Goal: Task Accomplishment & Management: Use online tool/utility

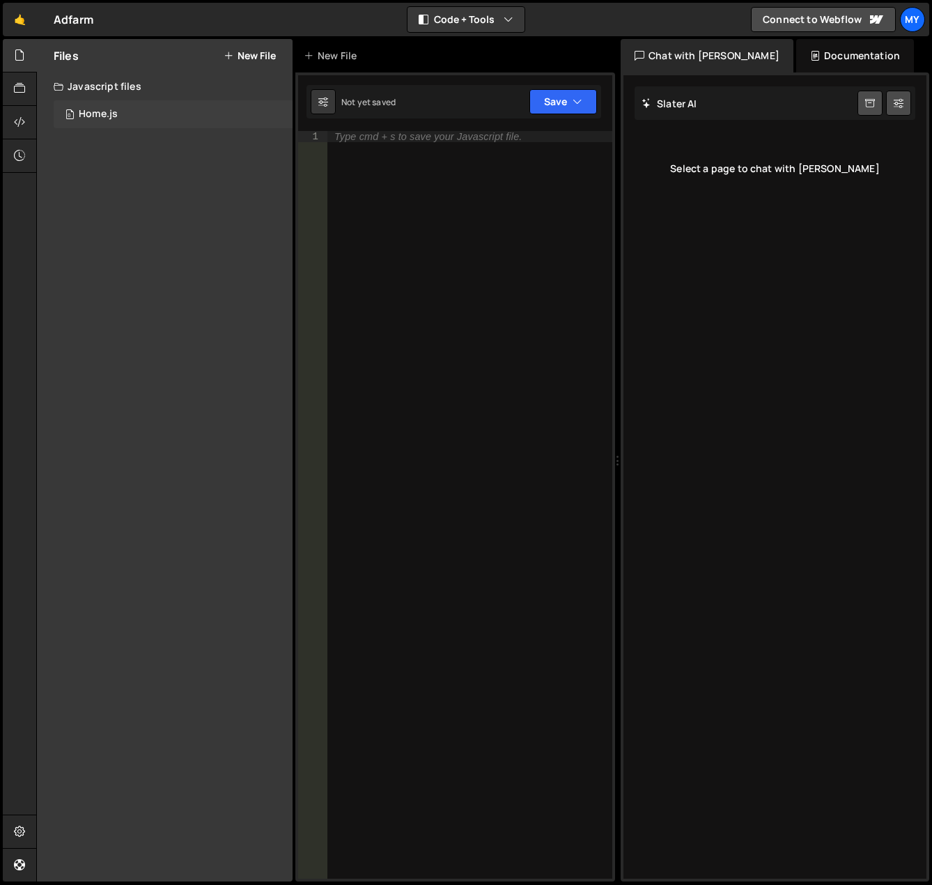
click at [77, 109] on div "0 Home.js 0" at bounding box center [173, 114] width 239 height 28
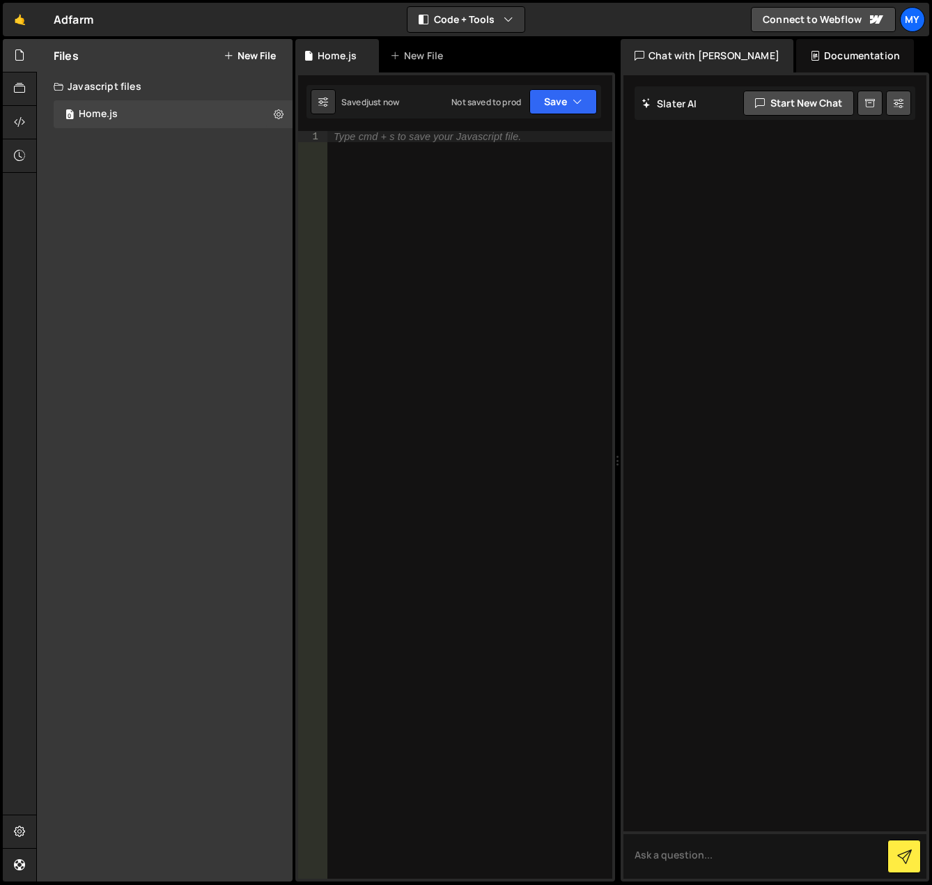
click at [128, 74] on div "Javascript files" at bounding box center [165, 86] width 256 height 28
click at [509, 18] on icon "button" at bounding box center [509, 20] width 10 height 14
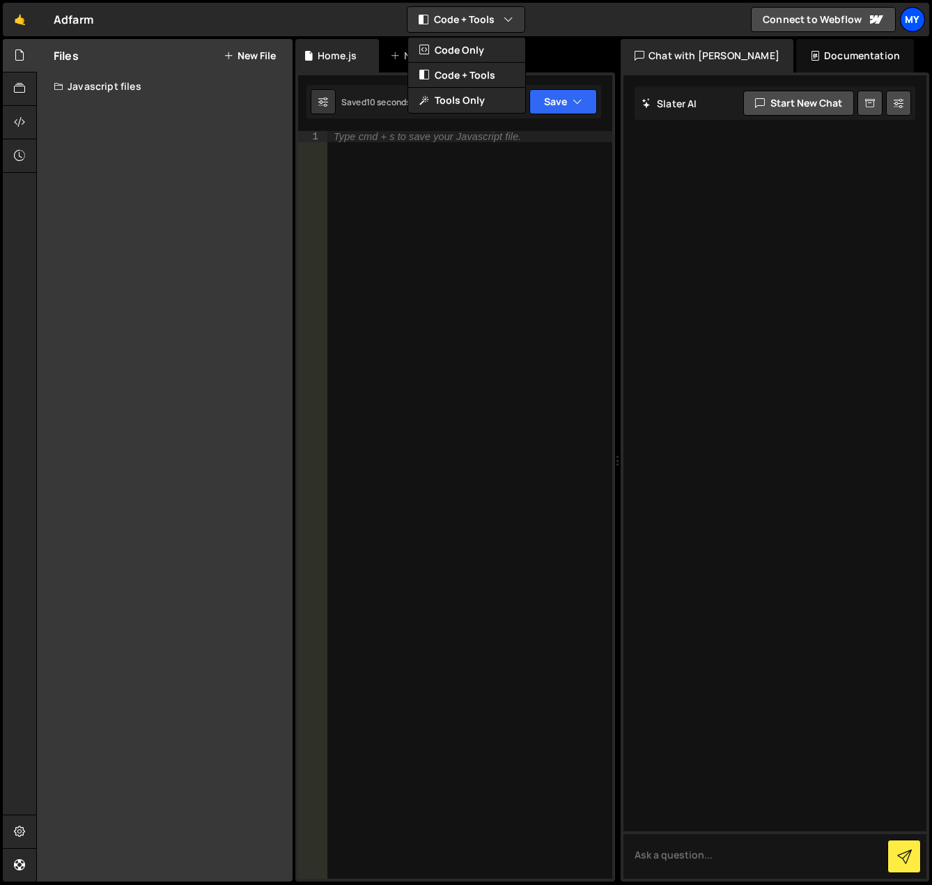
click at [905, 18] on div "My" at bounding box center [912, 19] width 25 height 25
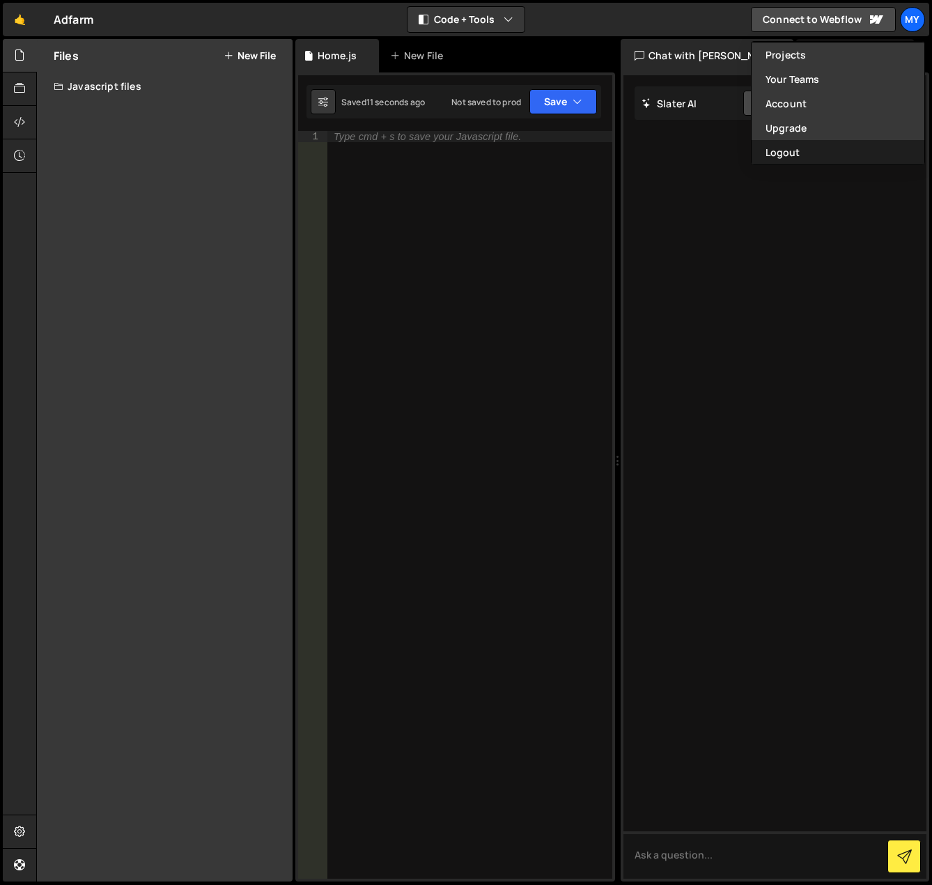
click at [816, 151] on button "Logout" at bounding box center [838, 152] width 173 height 24
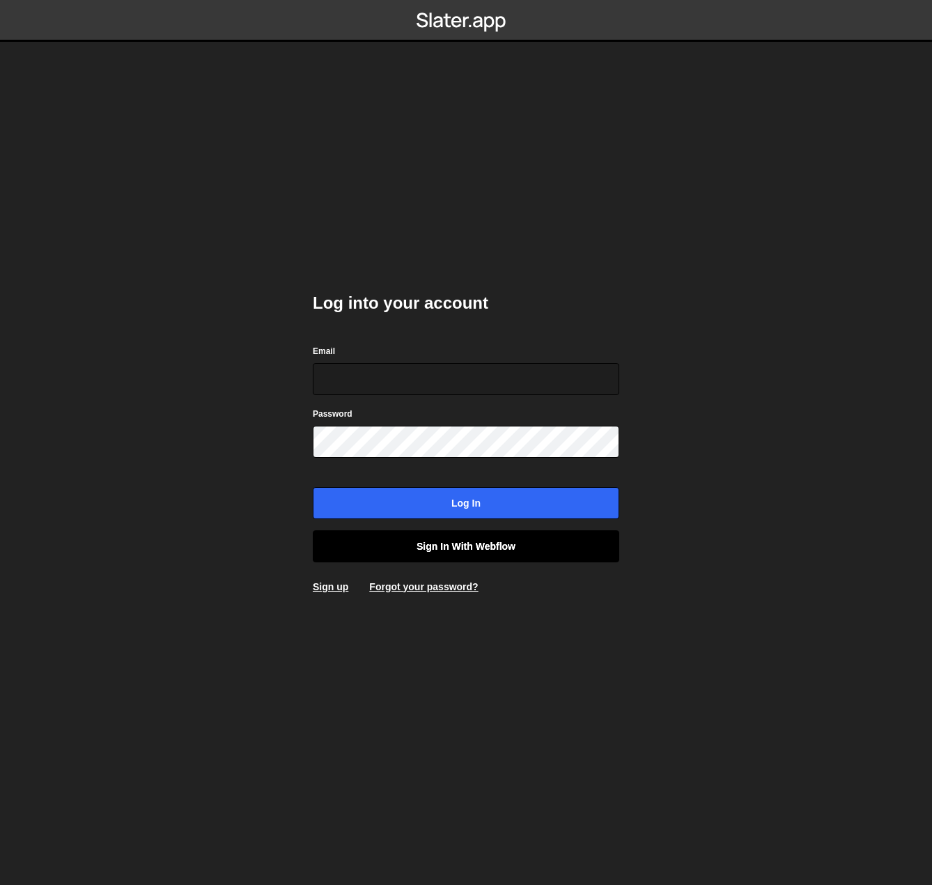
click at [409, 554] on link "Sign in with Webflow" at bounding box center [466, 546] width 306 height 32
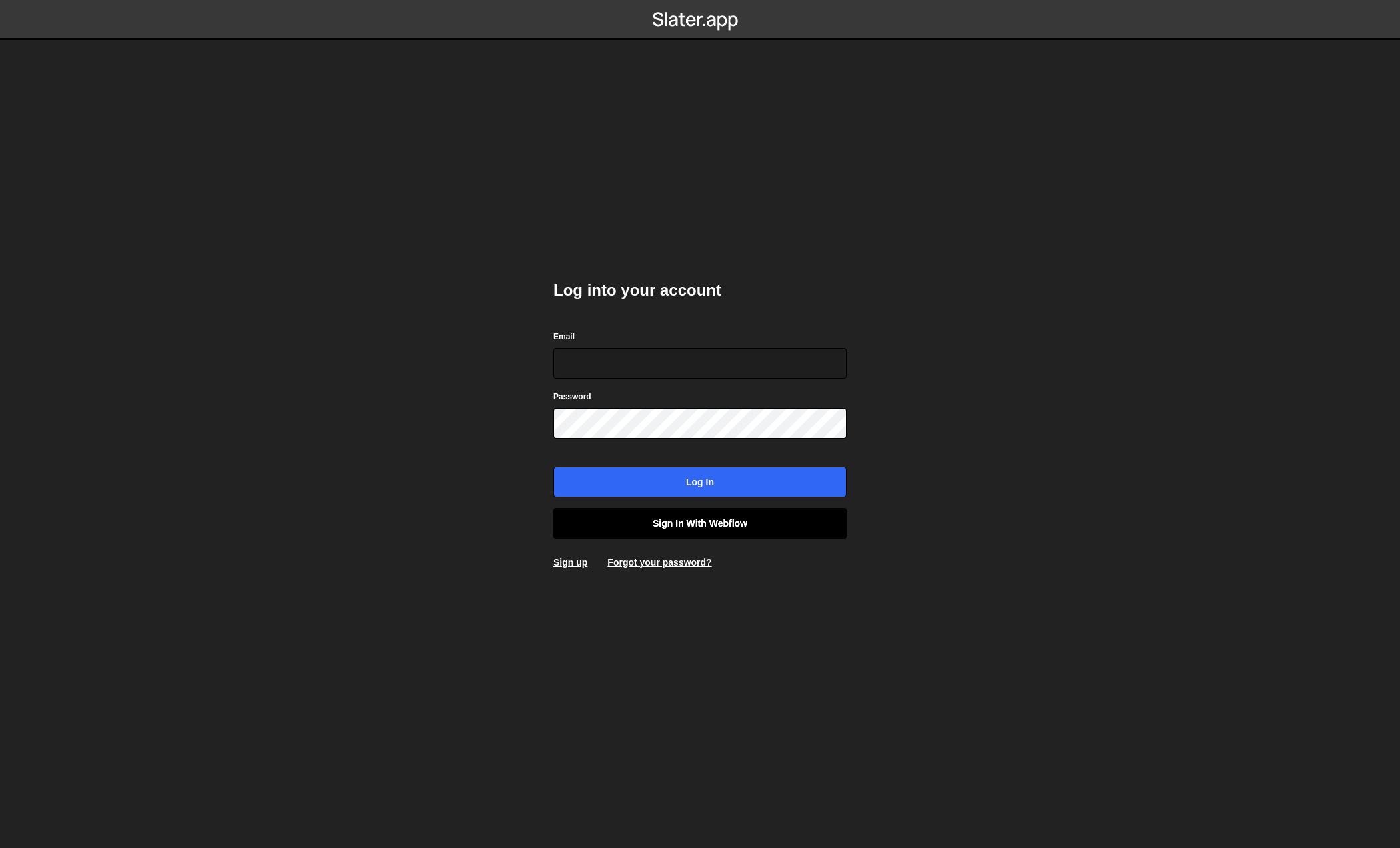
click at [692, 516] on link "Sign in with Webflow" at bounding box center [700, 523] width 293 height 31
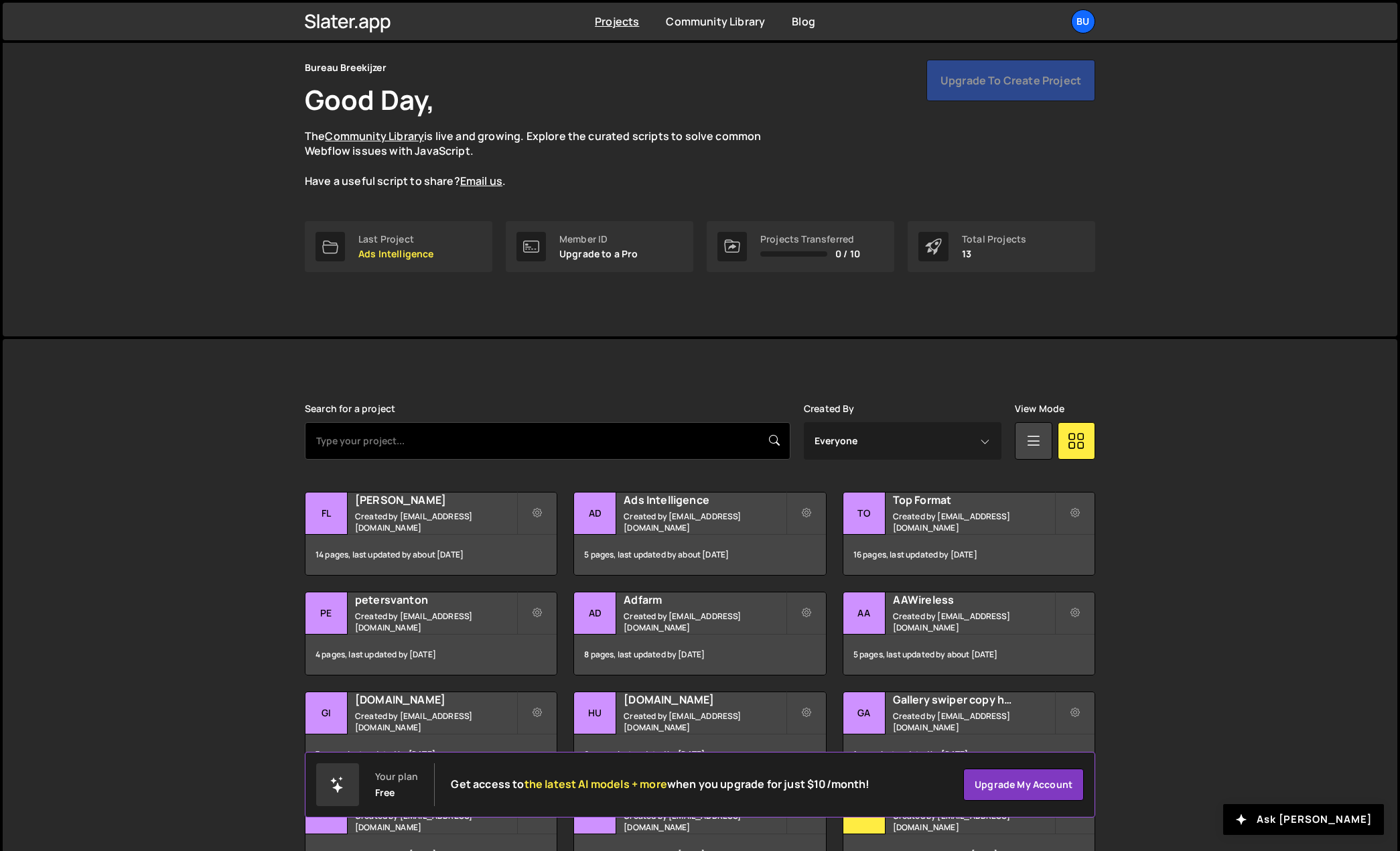
scroll to position [67, 0]
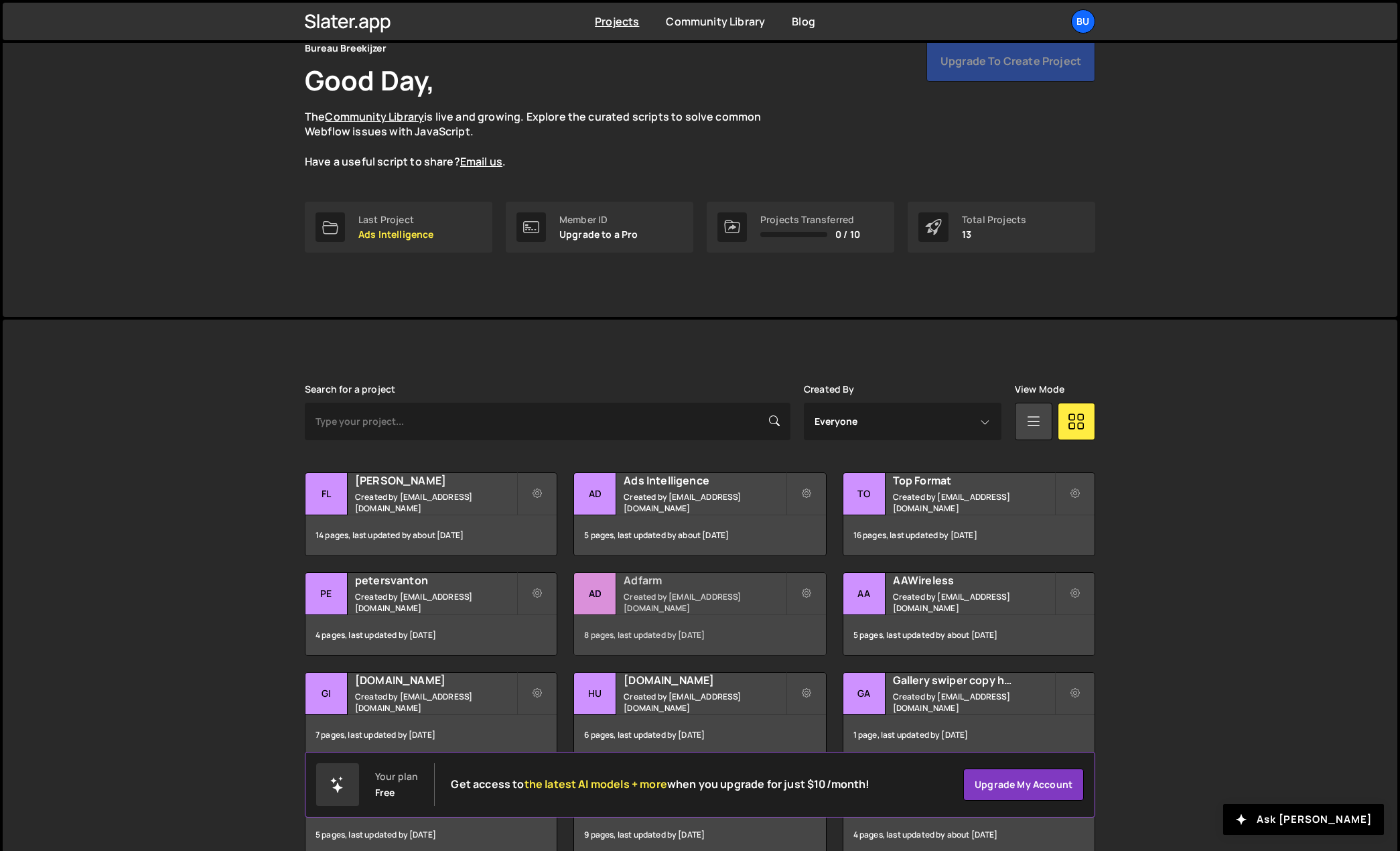
click at [663, 613] on div "Adfarm Created by beheer@bureaubreekijzer.nl" at bounding box center [699, 593] width 251 height 41
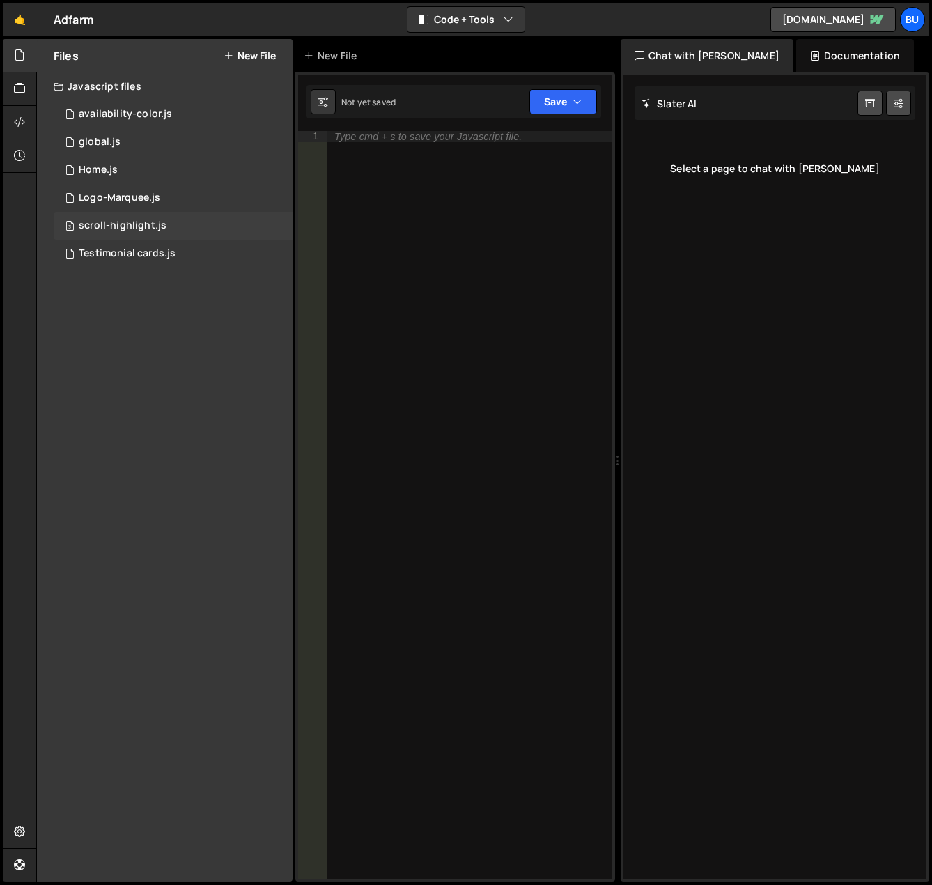
click at [153, 224] on div "scroll-highlight.js" at bounding box center [123, 225] width 88 height 13
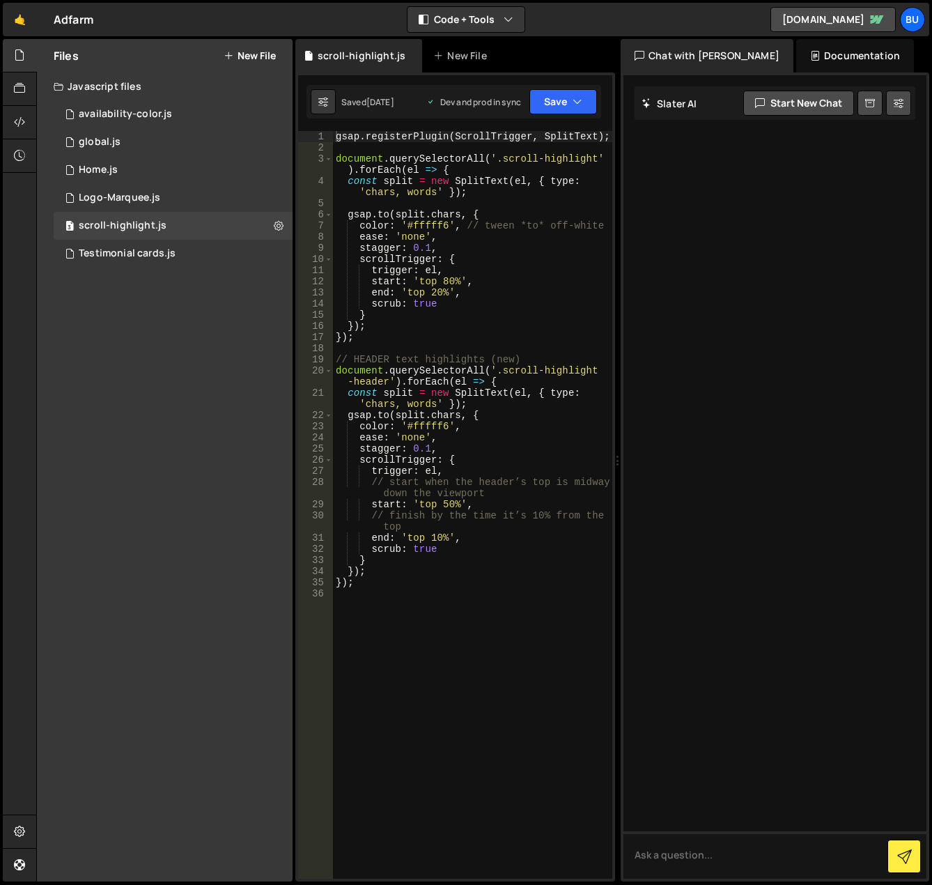
click at [414, 649] on div "gsap . registerPlugin ( ScrollTrigger , SplitText ) ; document . querySelectorA…" at bounding box center [472, 516] width 279 height 770
click at [437, 543] on div "gsap . registerPlugin ( ScrollTrigger , SplitText ) ; document . querySelectorA…" at bounding box center [472, 516] width 279 height 770
type textarea "end: 'top 10%',"
drag, startPoint x: 474, startPoint y: 648, endPoint x: 475, endPoint y: 639, distance: 9.8
click at [474, 645] on div "gsap . registerPlugin ( ScrollTrigger , SplitText ) ; document . querySelectorA…" at bounding box center [472, 516] width 279 height 770
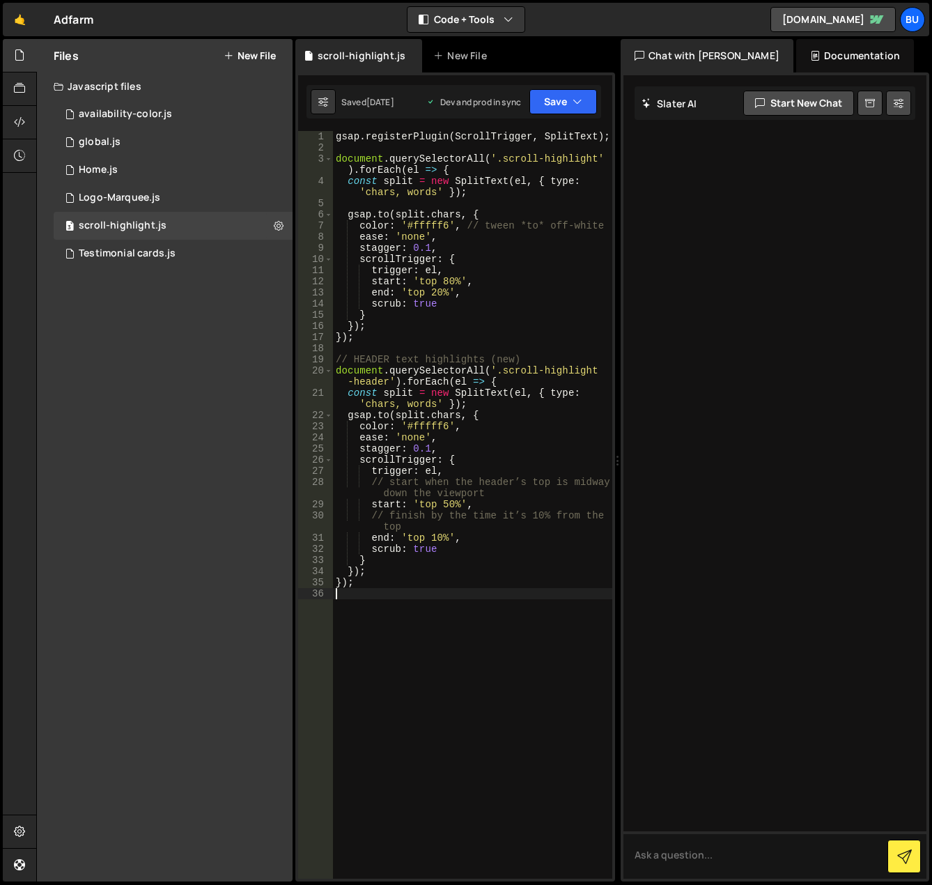
click at [477, 557] on div "gsap . registerPlugin ( ScrollTrigger , SplitText ) ; document . querySelectorA…" at bounding box center [472, 516] width 279 height 770
type textarea "});"
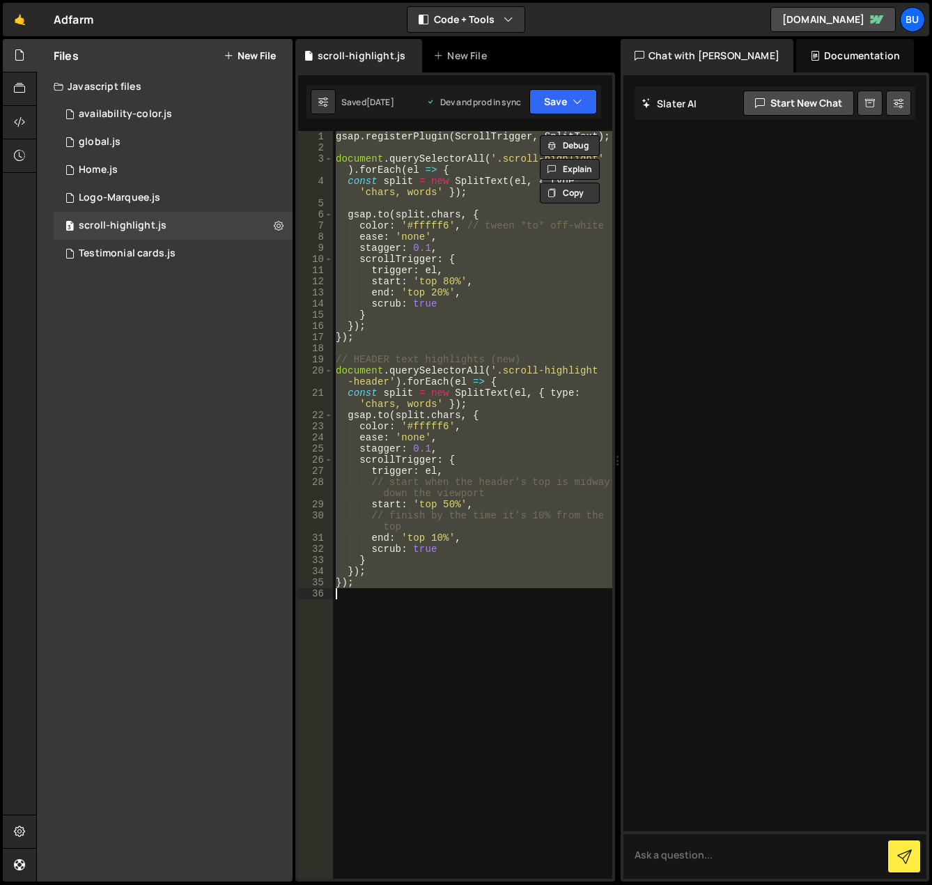
click at [493, 628] on div "gsap . registerPlugin ( ScrollTrigger , SplitText ) ; document . querySelectorA…" at bounding box center [472, 504] width 279 height 747
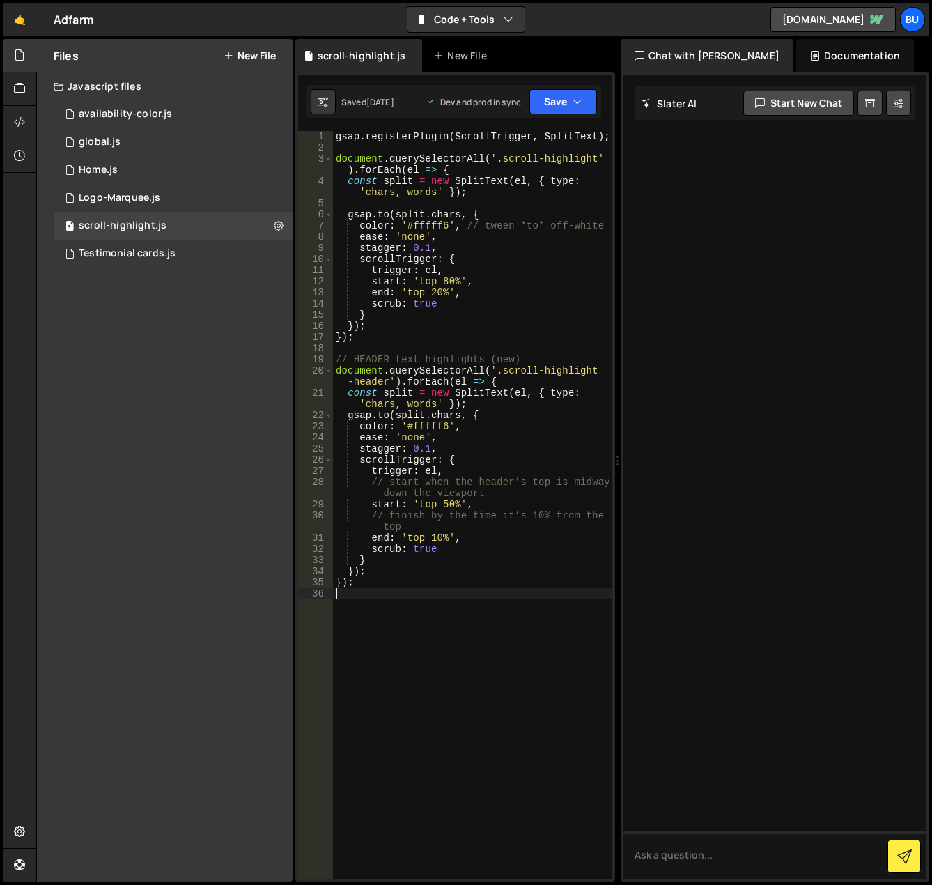
type textarea "});"
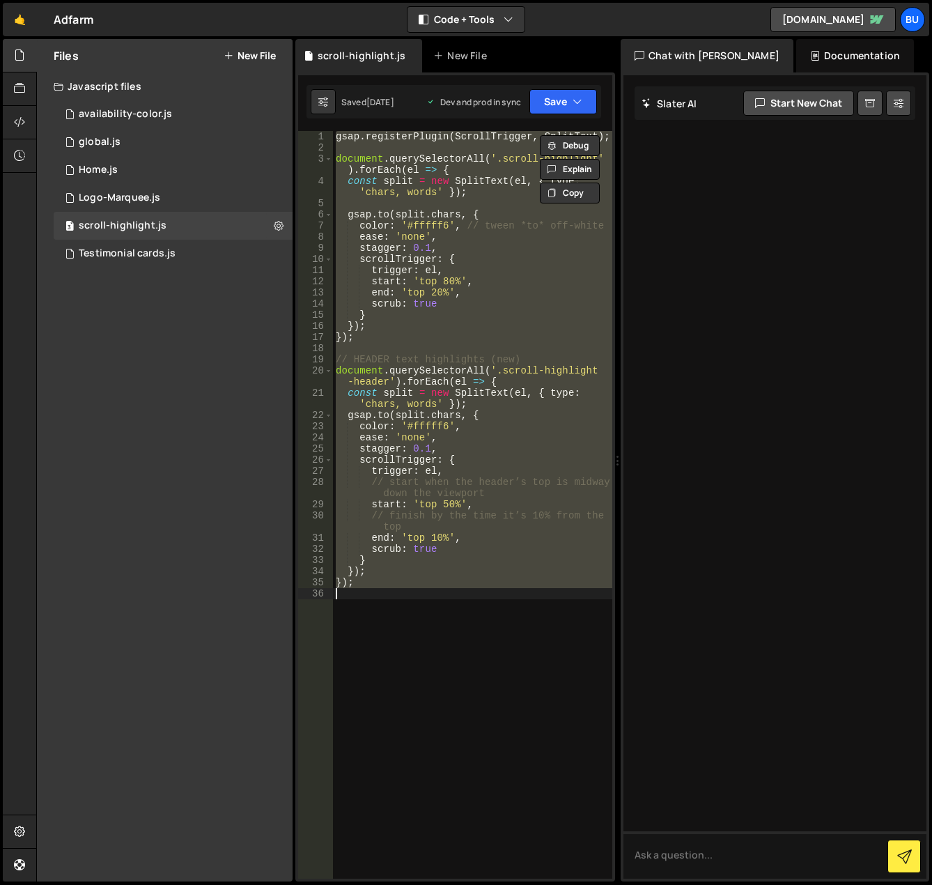
click at [492, 615] on div "gsap . registerPlugin ( ScrollTrigger , SplitText ) ; document . querySelectorA…" at bounding box center [472, 504] width 279 height 747
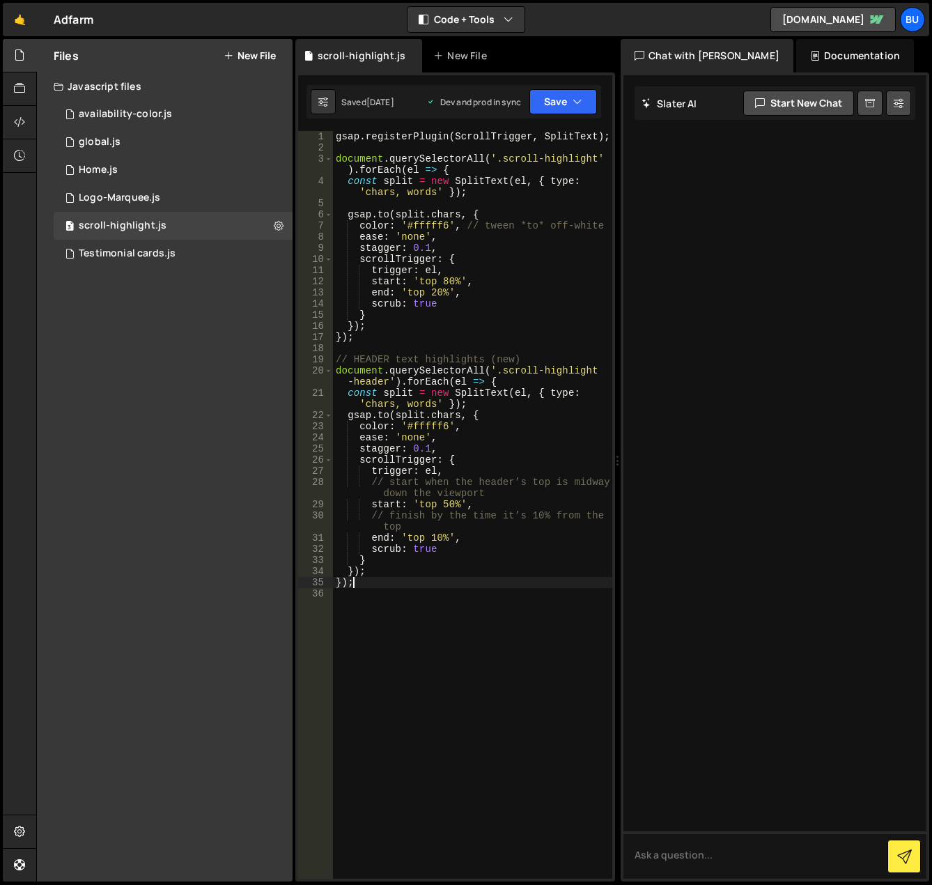
click at [472, 586] on div "gsap . registerPlugin ( ScrollTrigger , SplitText ) ; document . querySelectorA…" at bounding box center [472, 516] width 279 height 770
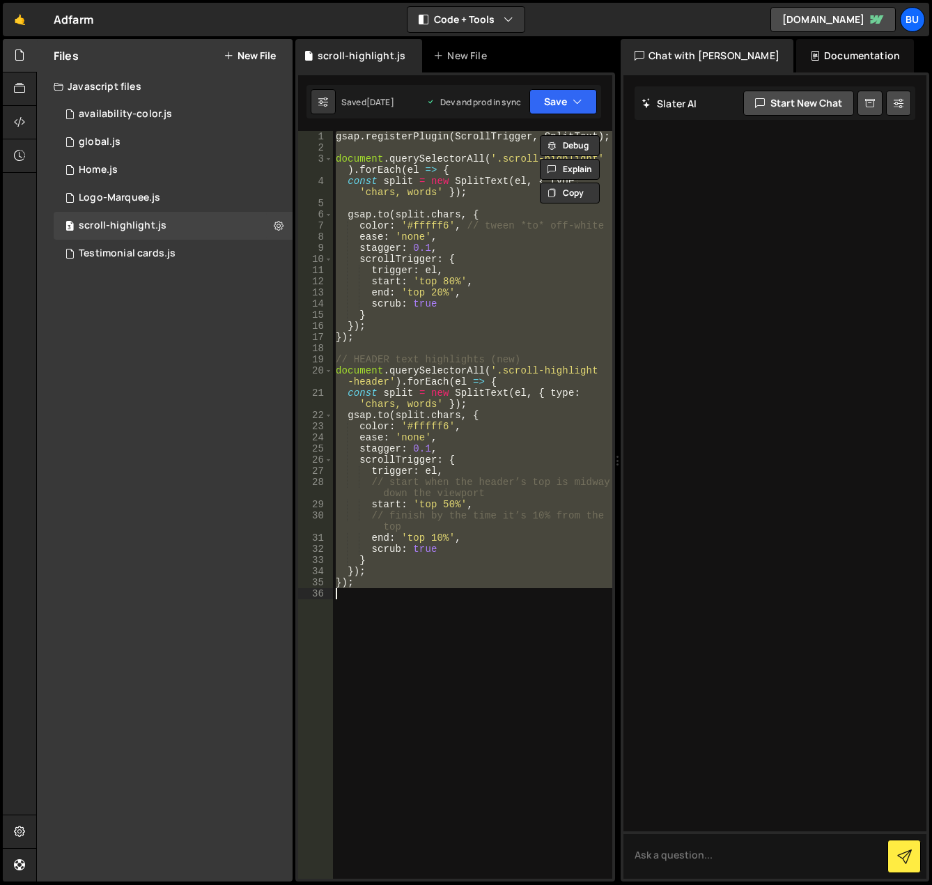
click at [539, 359] on div "gsap . registerPlugin ( ScrollTrigger , SplitText ) ; document . querySelectorA…" at bounding box center [472, 504] width 279 height 747
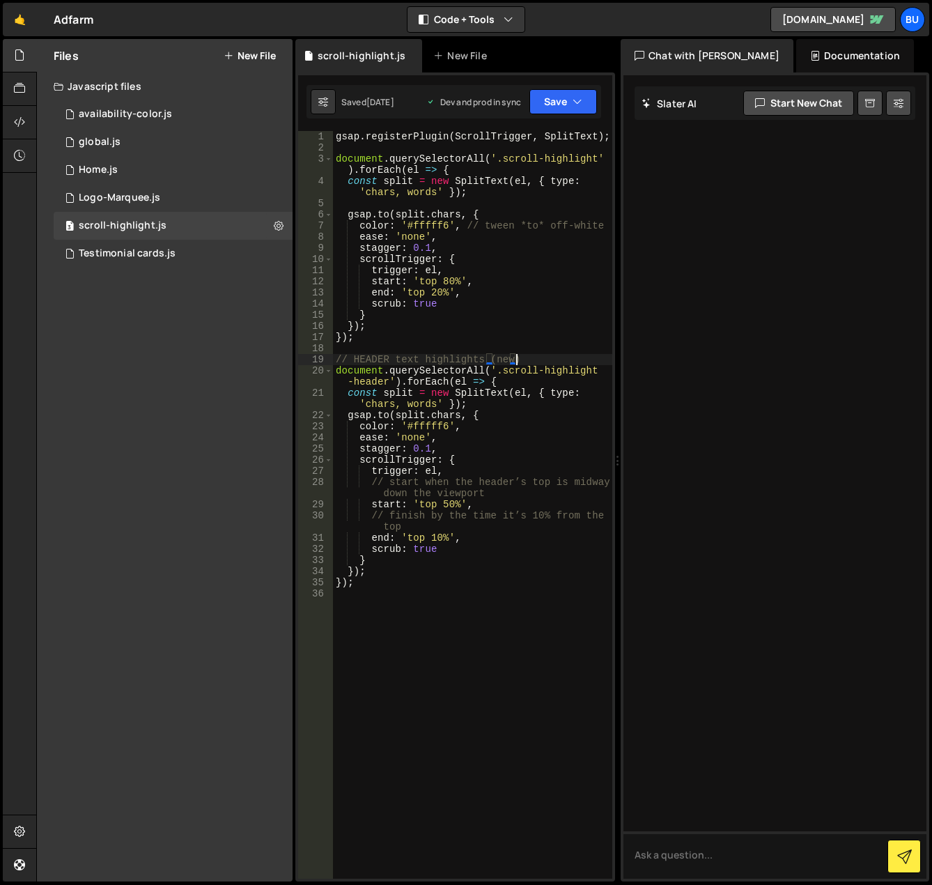
type textarea "});"
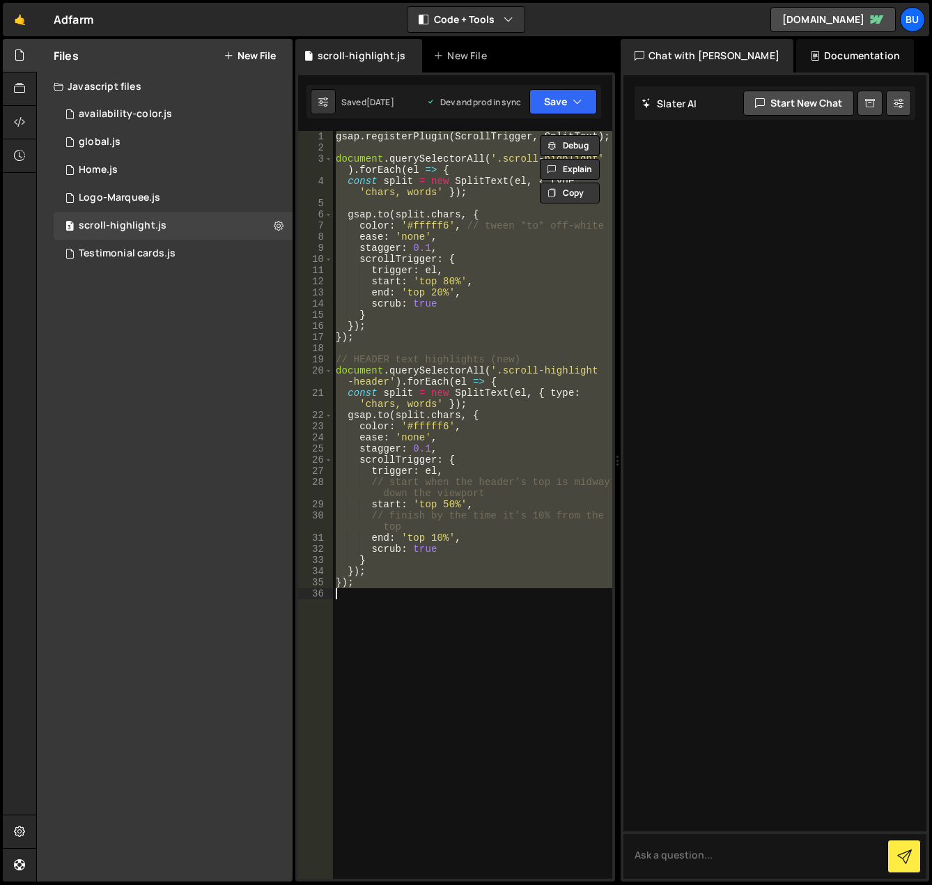
click at [490, 630] on div "gsap . registerPlugin ( ScrollTrigger , SplitText ) ; document . querySelectorA…" at bounding box center [472, 504] width 279 height 747
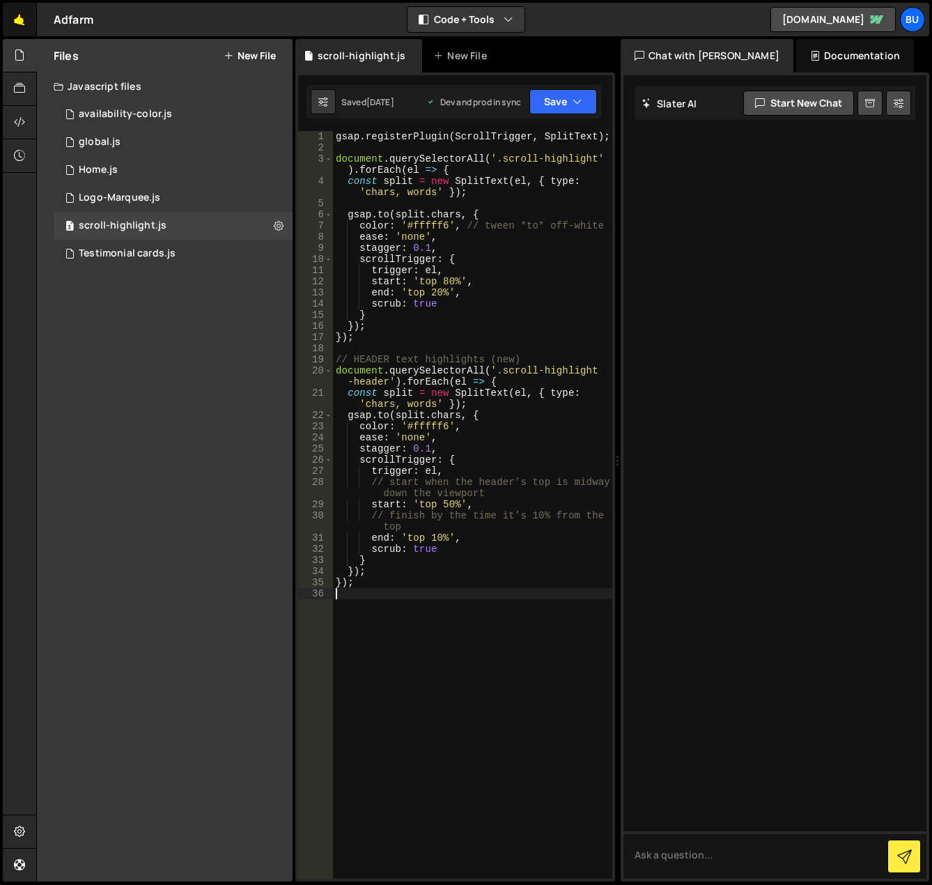
click at [19, 20] on link "🤙" at bounding box center [20, 19] width 34 height 33
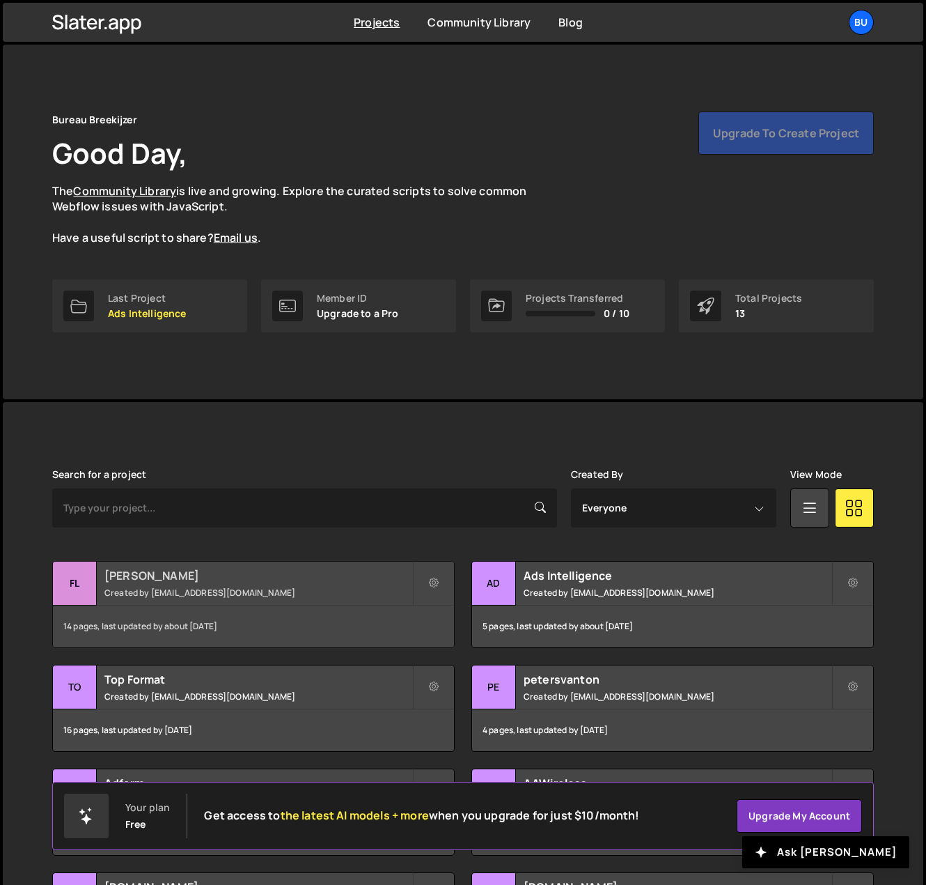
click at [265, 600] on div "Flink Created by beheer@bureaubreekijzer.nl" at bounding box center [253, 582] width 401 height 43
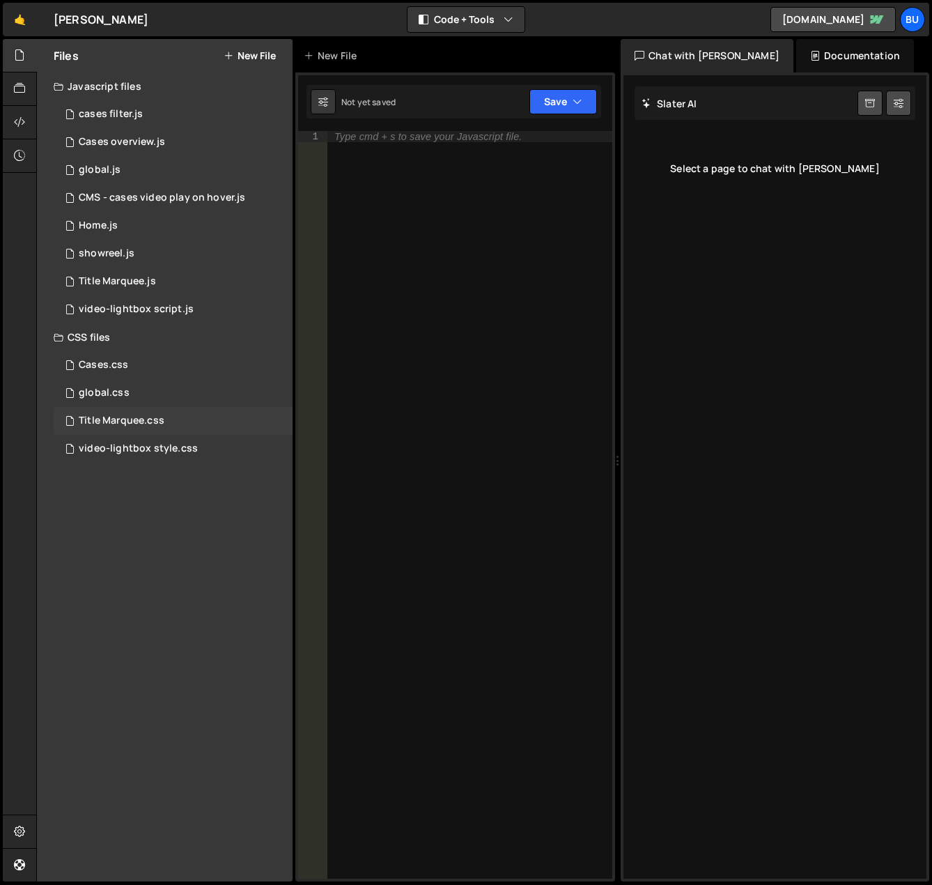
click at [174, 421] on div "Title Marquee.css 0" at bounding box center [173, 421] width 239 height 28
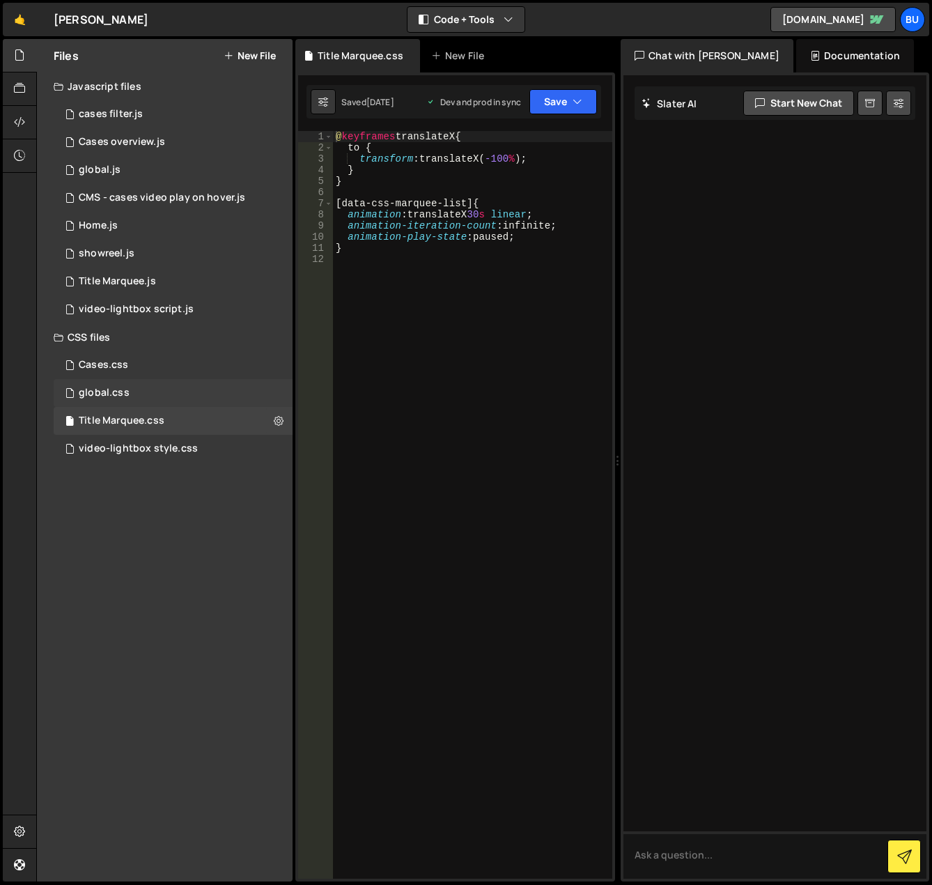
click at [161, 394] on div "global.css 0" at bounding box center [173, 393] width 239 height 28
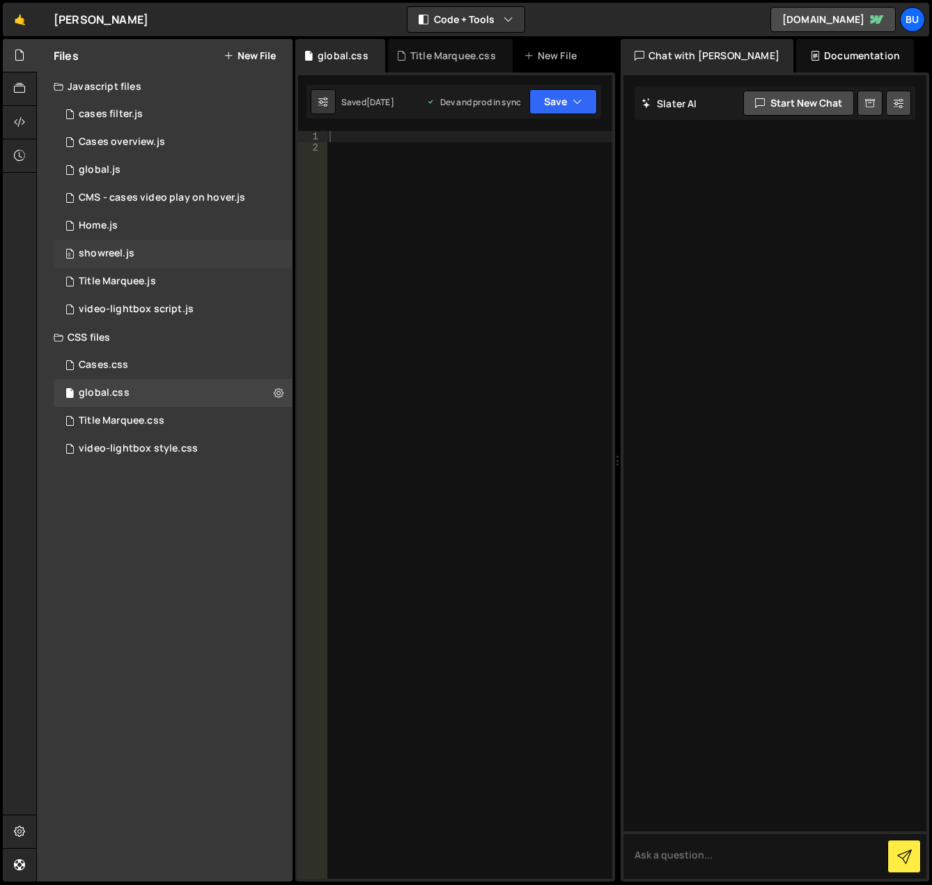
click at [158, 255] on div "0 showreel.js 0" at bounding box center [173, 254] width 239 height 28
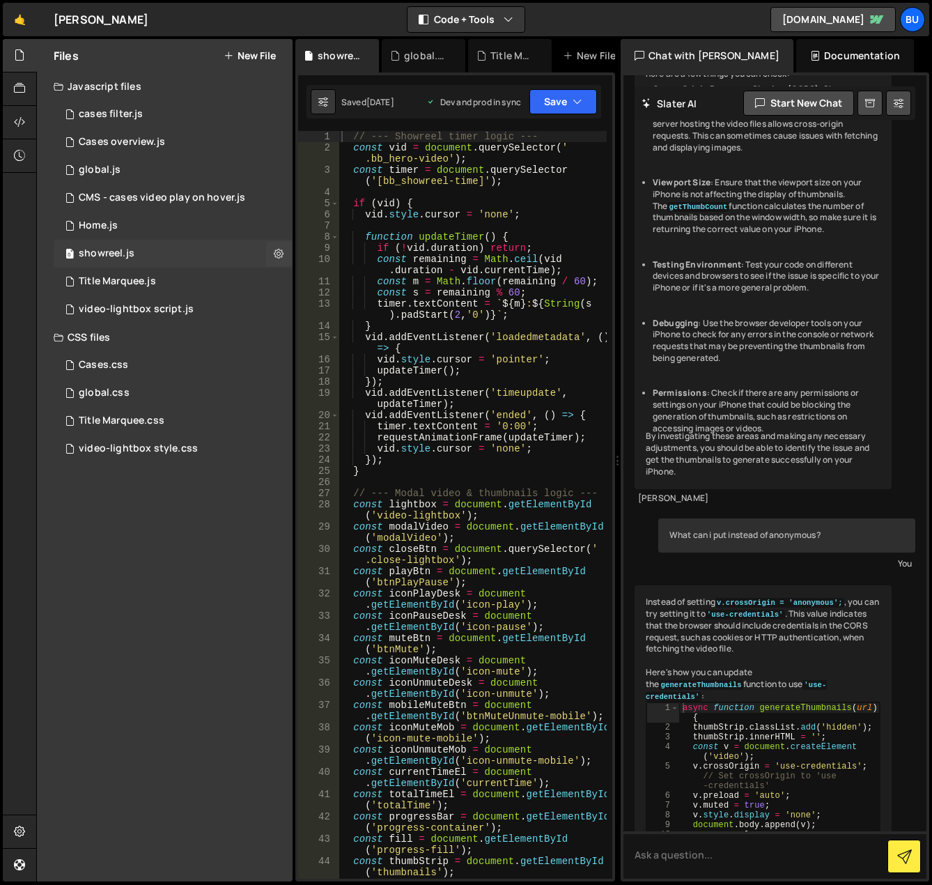
scroll to position [4465, 0]
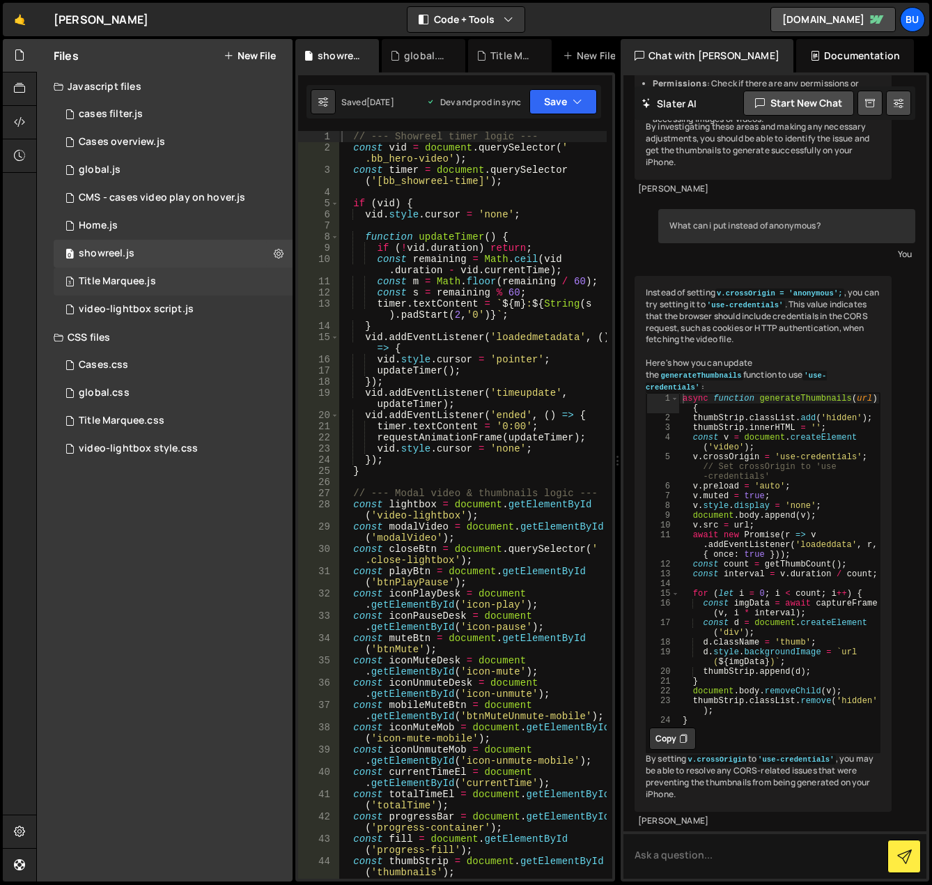
click at [169, 287] on div "3 Title Marquee.js 0" at bounding box center [173, 281] width 239 height 28
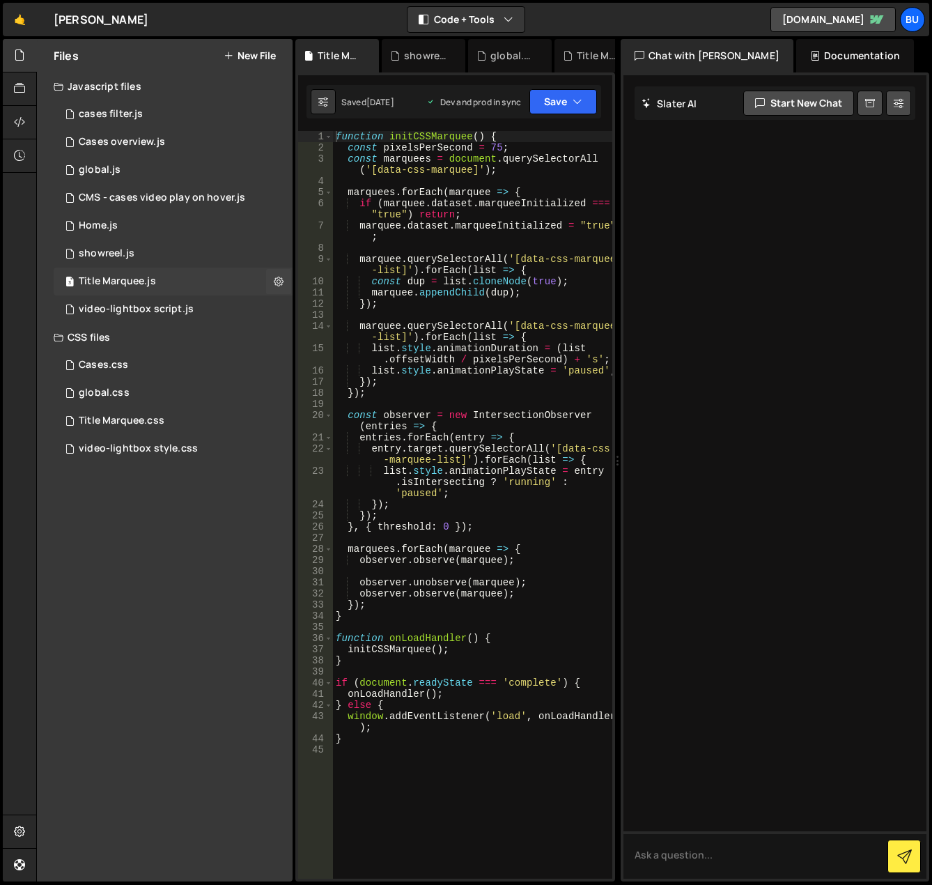
scroll to position [0, 0]
click at [14, 12] on link "🤙" at bounding box center [20, 19] width 34 height 33
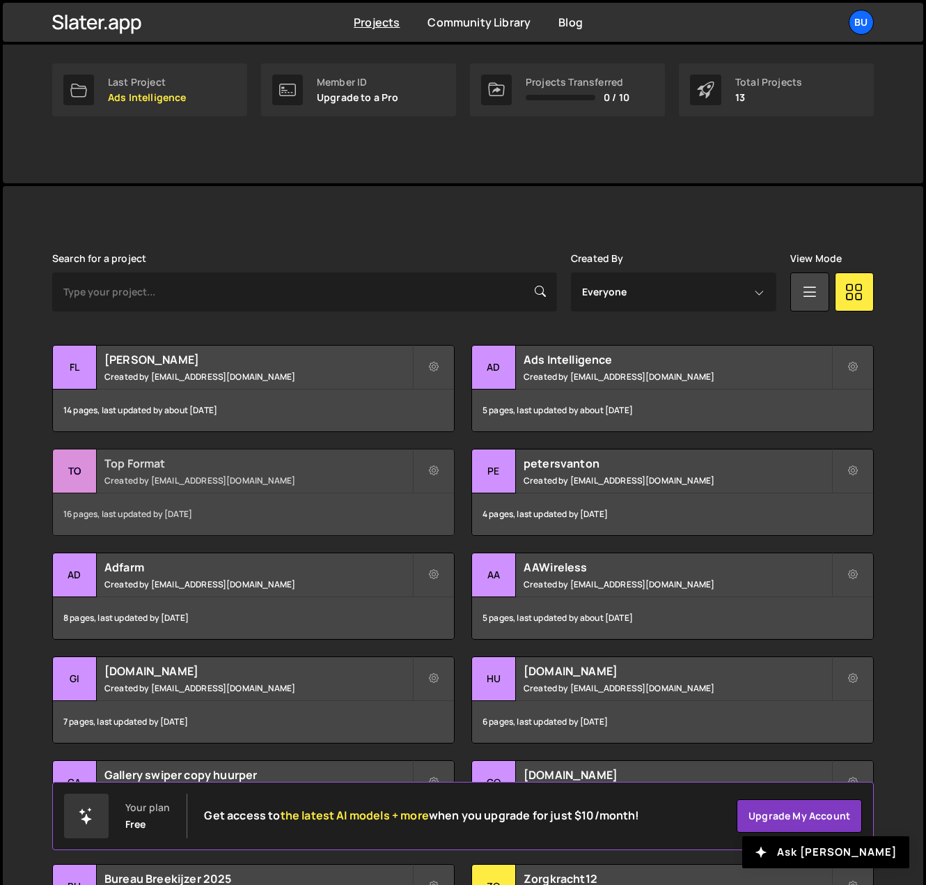
scroll to position [279, 0]
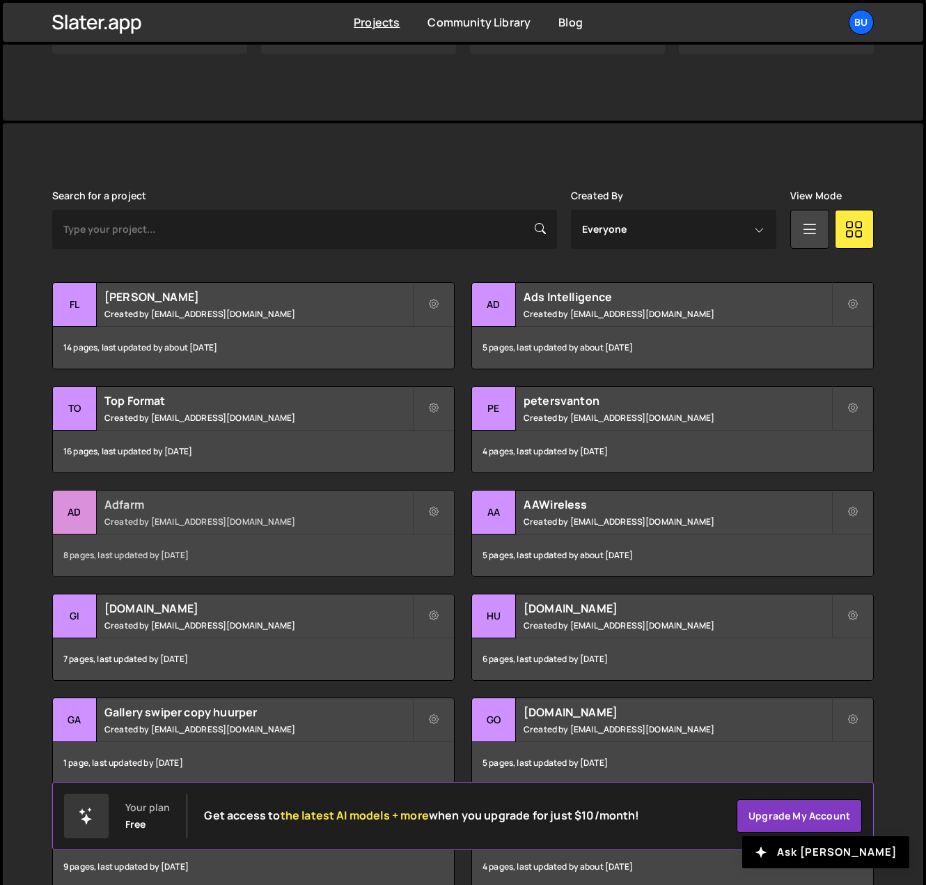
click at [290, 529] on div "Adfarm Created by [EMAIL_ADDRESS][DOMAIN_NAME]" at bounding box center [253, 511] width 401 height 43
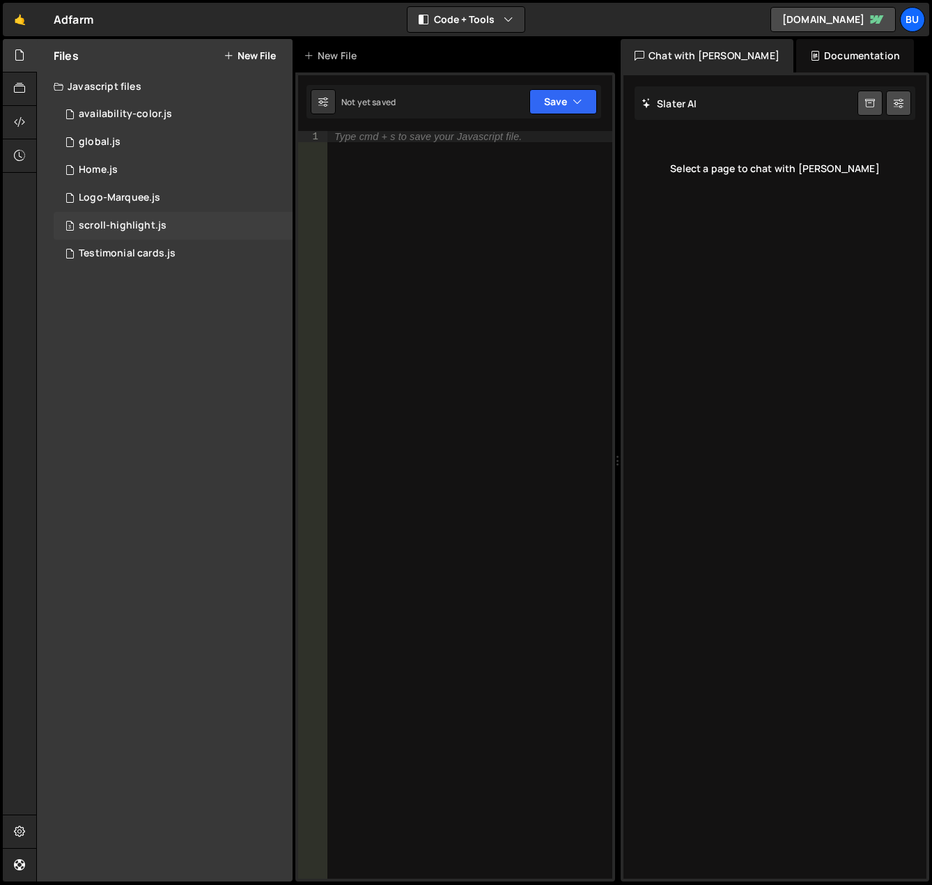
click at [107, 226] on div "scroll-highlight.js" at bounding box center [123, 225] width 88 height 13
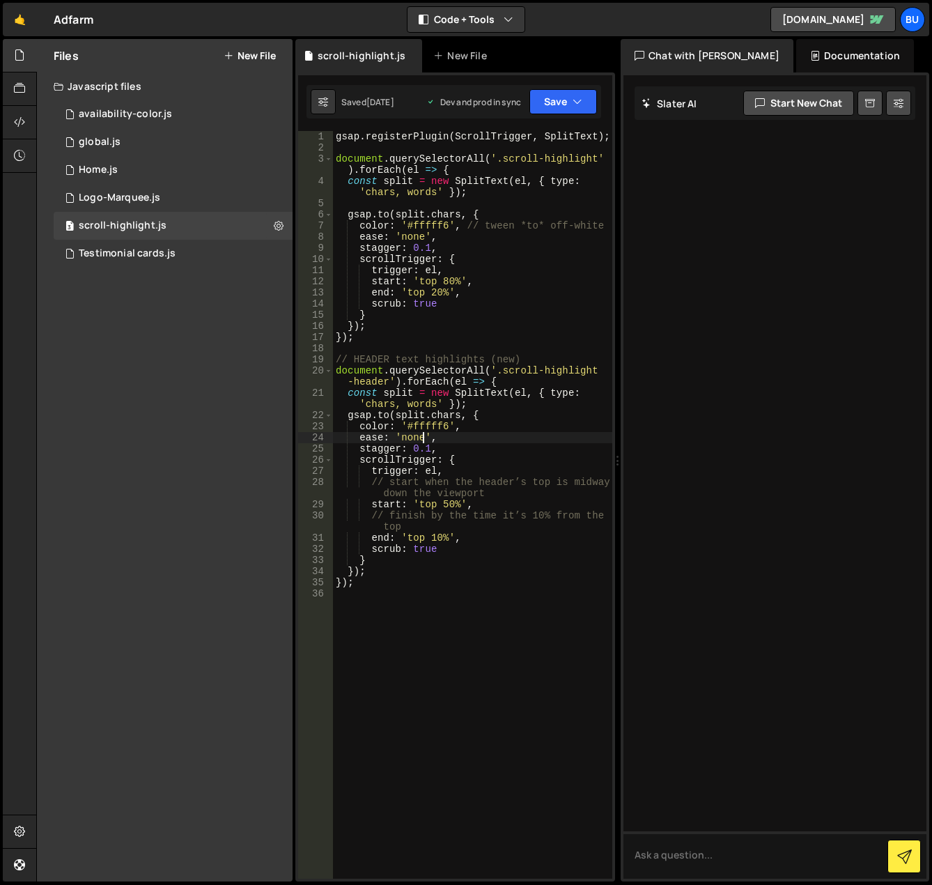
click at [423, 435] on div "gsap . registerPlugin ( ScrollTrigger , SplitText ) ; document . querySelectorA…" at bounding box center [472, 516] width 279 height 770
drag, startPoint x: 397, startPoint y: 208, endPoint x: 394, endPoint y: 184, distance: 24.6
click at [396, 207] on div "gsap . registerPlugin ( ScrollTrigger , SplitText ) ; document . querySelectorA…" at bounding box center [472, 516] width 279 height 770
click at [376, 339] on div "gsap . registerPlugin ( ScrollTrigger , SplitText ) ; document . querySelectorA…" at bounding box center [472, 516] width 279 height 770
click at [413, 451] on div "gsap . registerPlugin ( ScrollTrigger , SplitText ) ; document . querySelectorA…" at bounding box center [472, 516] width 279 height 770
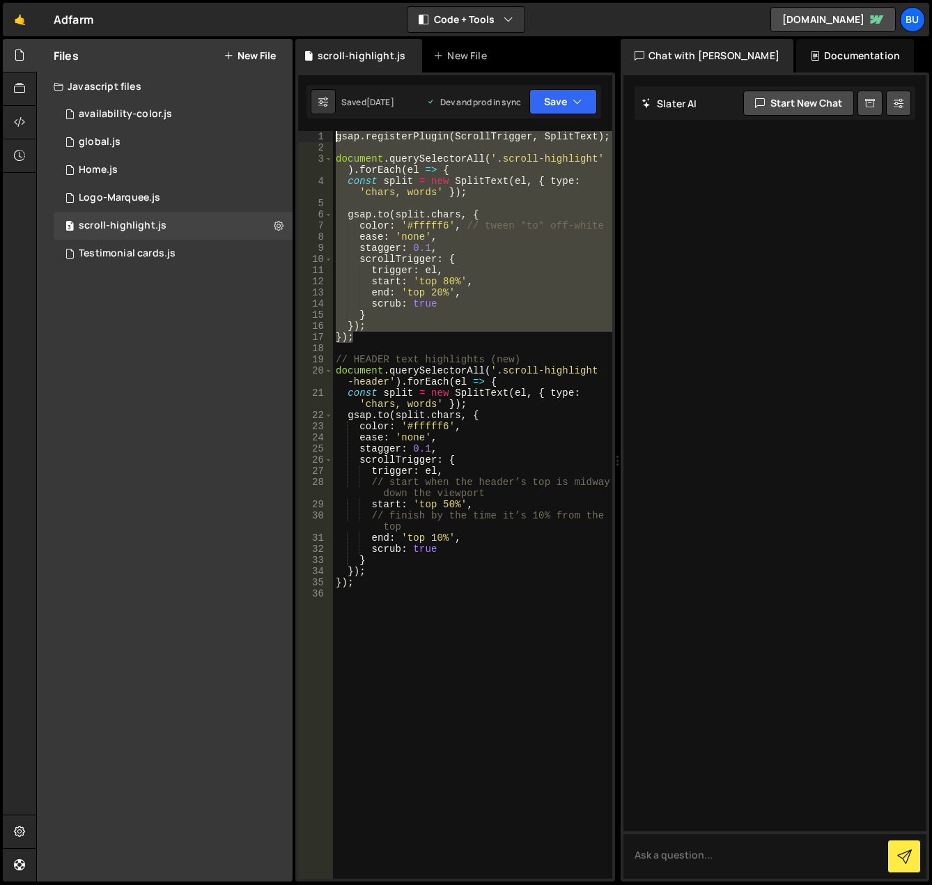
drag, startPoint x: 362, startPoint y: 332, endPoint x: 328, endPoint y: 137, distance: 197.3
click at [328, 137] on div "stagger: 0.1, 1 2 3 4 5 6 7 8 9 10 11 12 13 14 15 16 17 18 19 20 21 22 23 24 25…" at bounding box center [455, 504] width 314 height 747
type textarea "gsap.registerPlugin(ScrollTrigger, SplitText);"
